Goal: Answer question/provide support

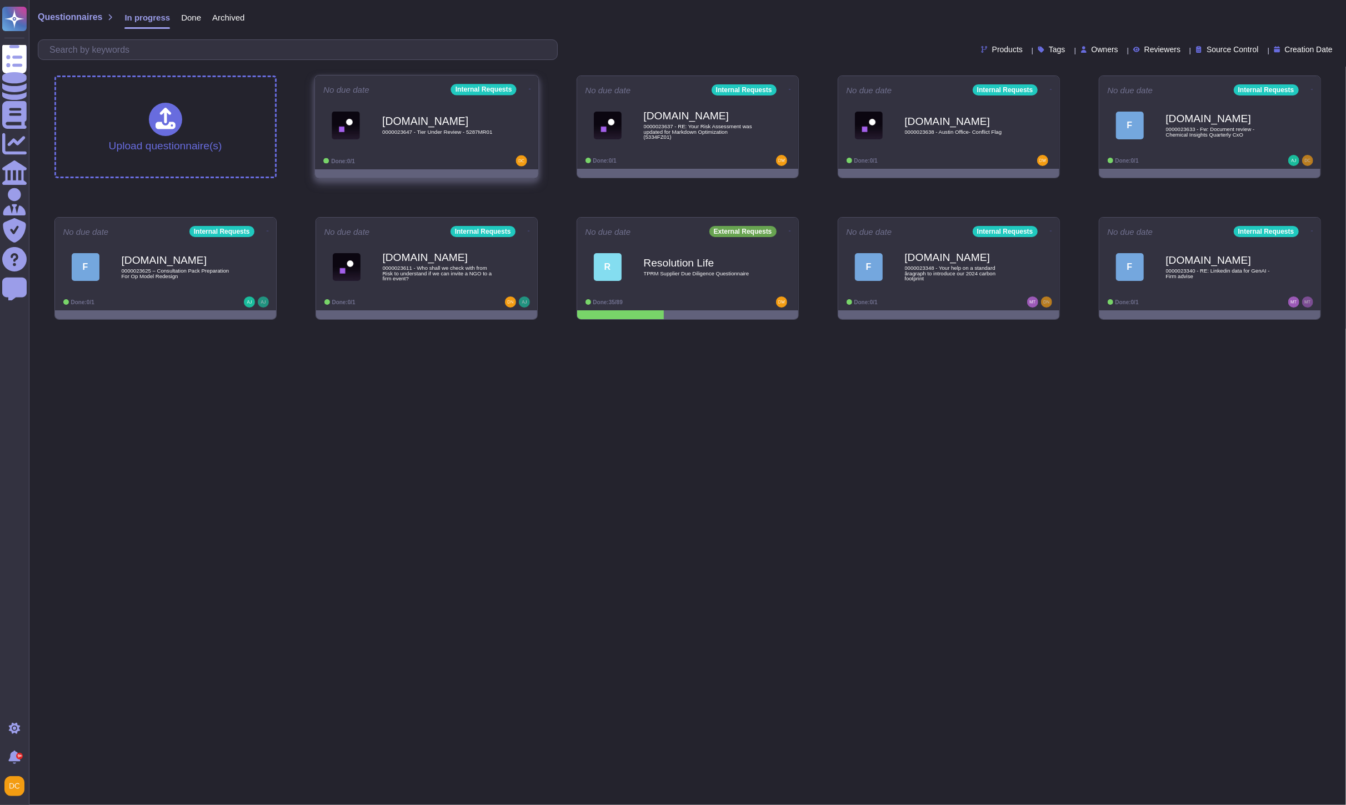
click at [498, 142] on span "[DOMAIN_NAME] 0000023647 - Tier Under Review - 5287MR01" at bounding box center [426, 125] width 207 height 45
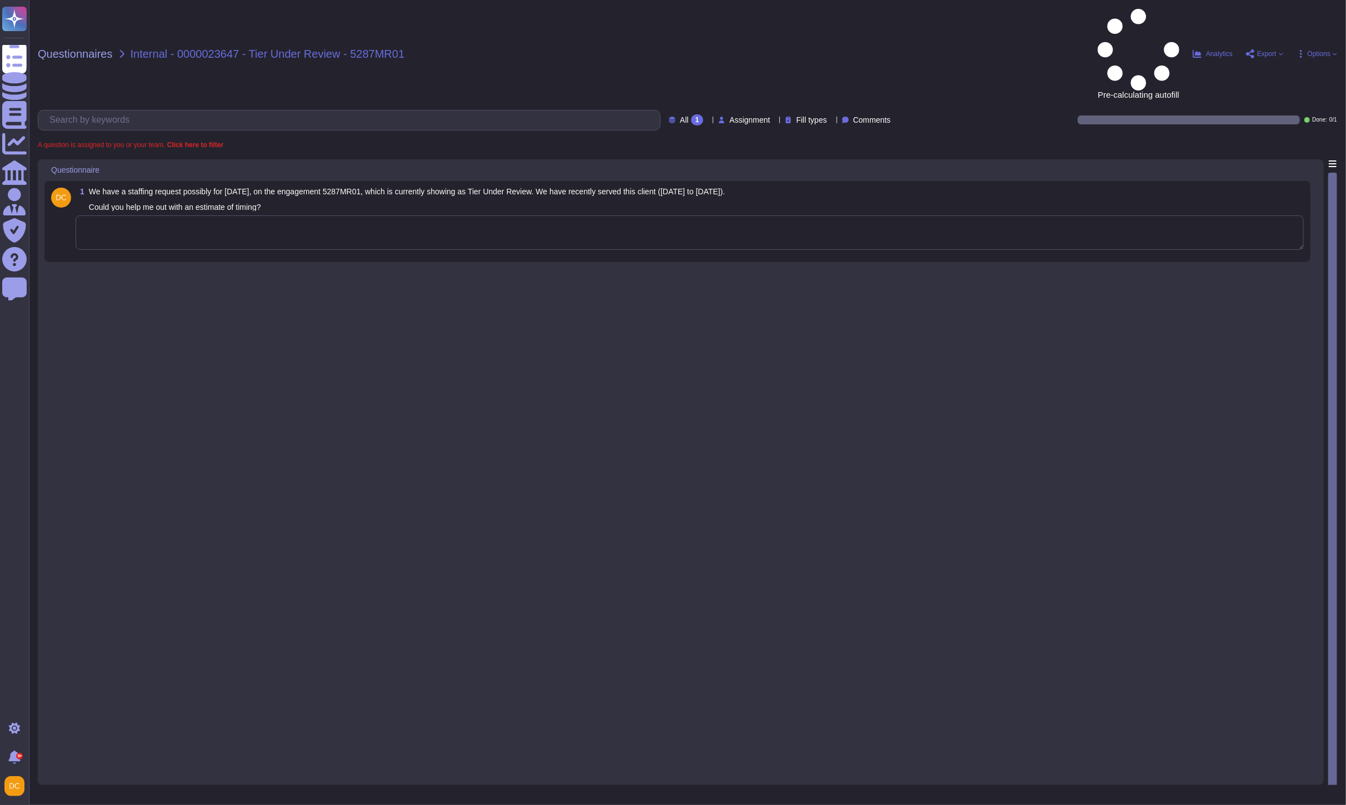
click at [147, 215] on textarea at bounding box center [690, 232] width 1228 height 34
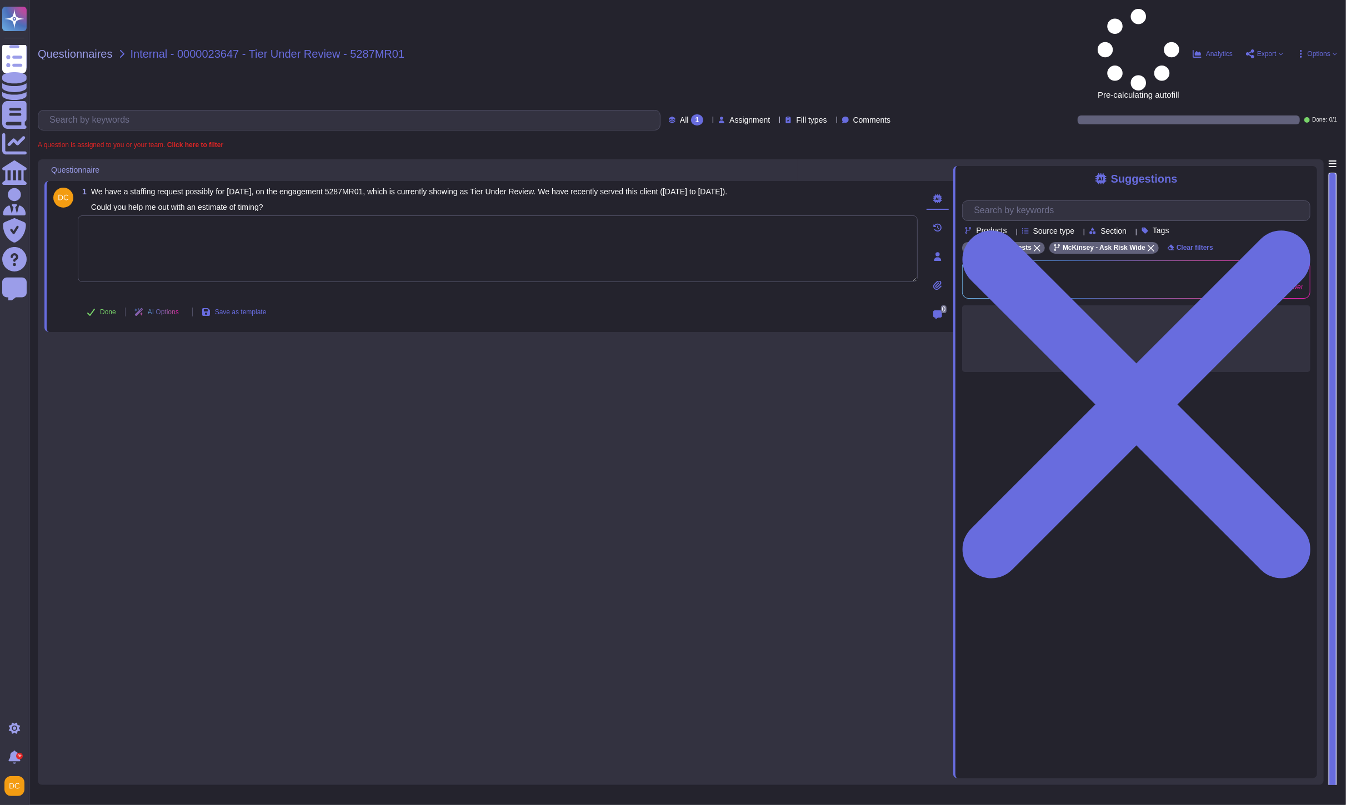
paste textarea "The Diligence team informed us that the Tier review process usually takes aroun…"
type textarea "The Diligence team informed us that the Tier review process usually takes aroun…"
click at [106, 309] on span "Done" at bounding box center [108, 312] width 16 height 7
